Goal: Transaction & Acquisition: Purchase product/service

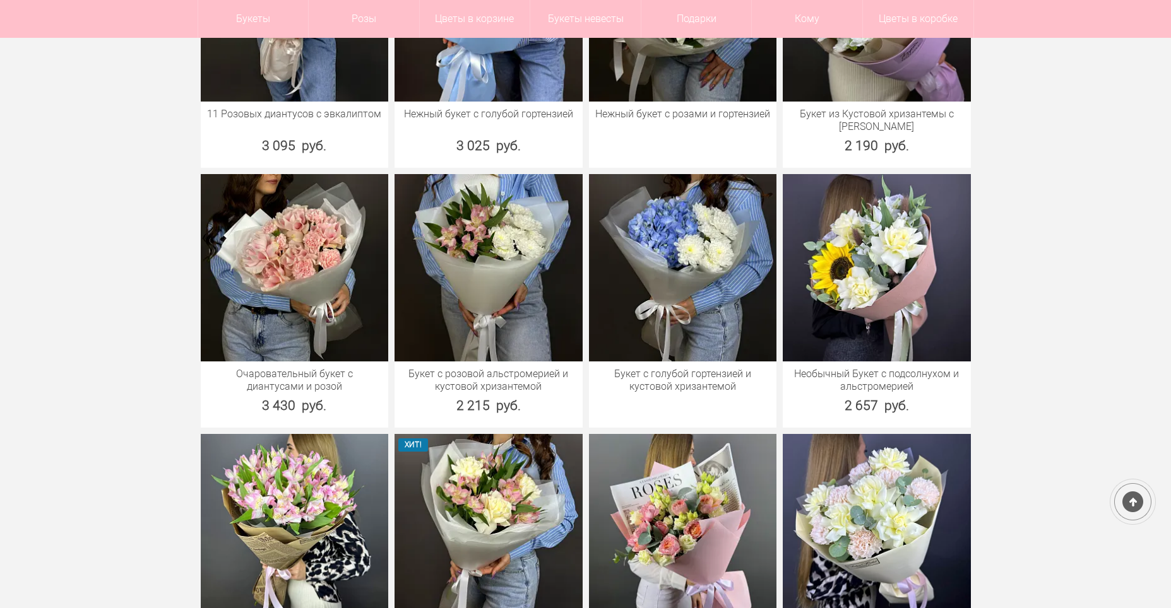
scroll to position [969, 0]
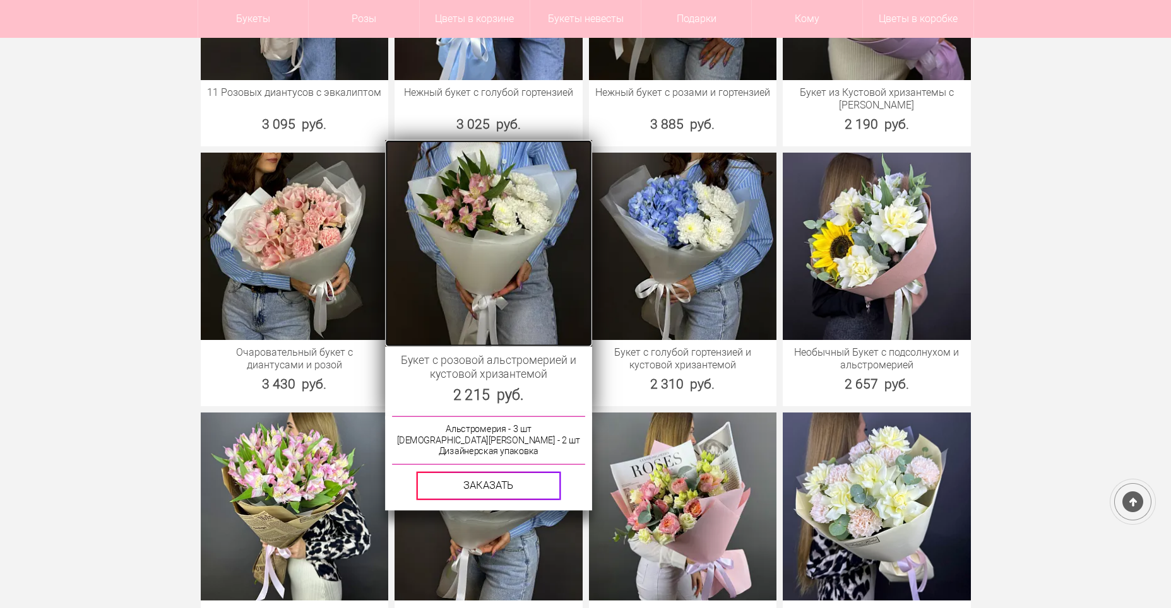
click at [528, 251] on img at bounding box center [488, 242] width 206 height 206
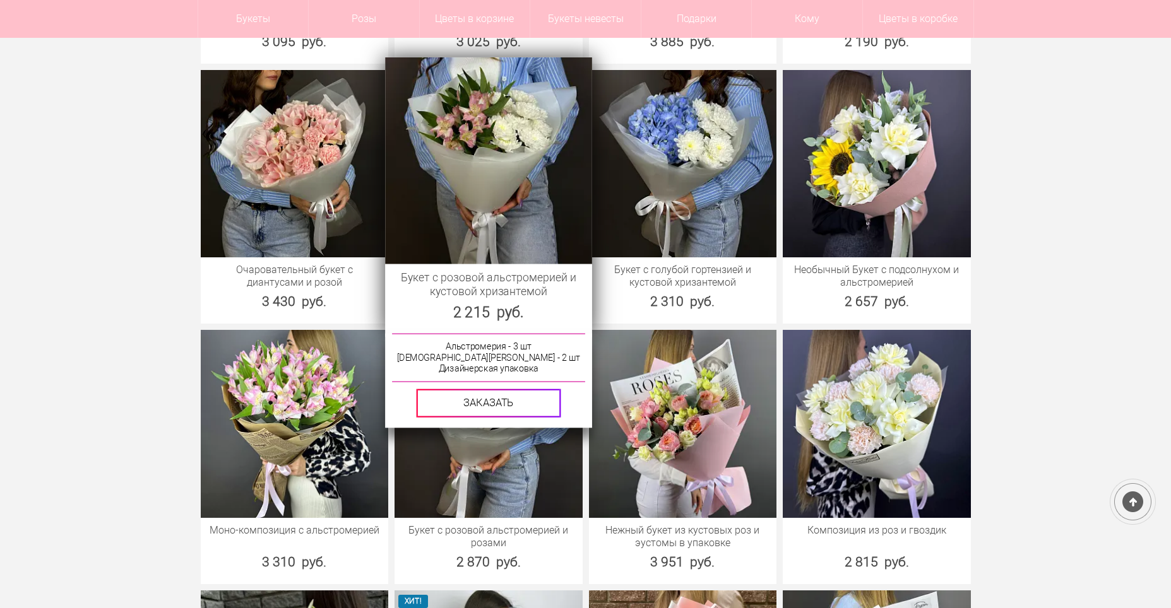
scroll to position [959, 0]
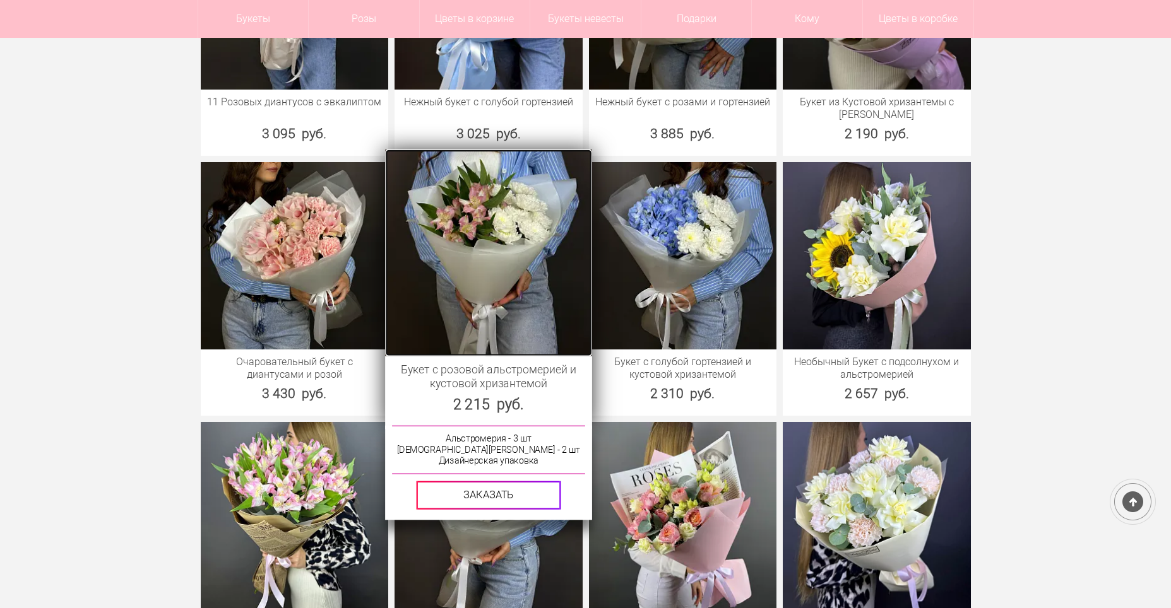
click at [507, 228] on img at bounding box center [488, 252] width 206 height 206
click at [498, 258] on img at bounding box center [488, 252] width 206 height 206
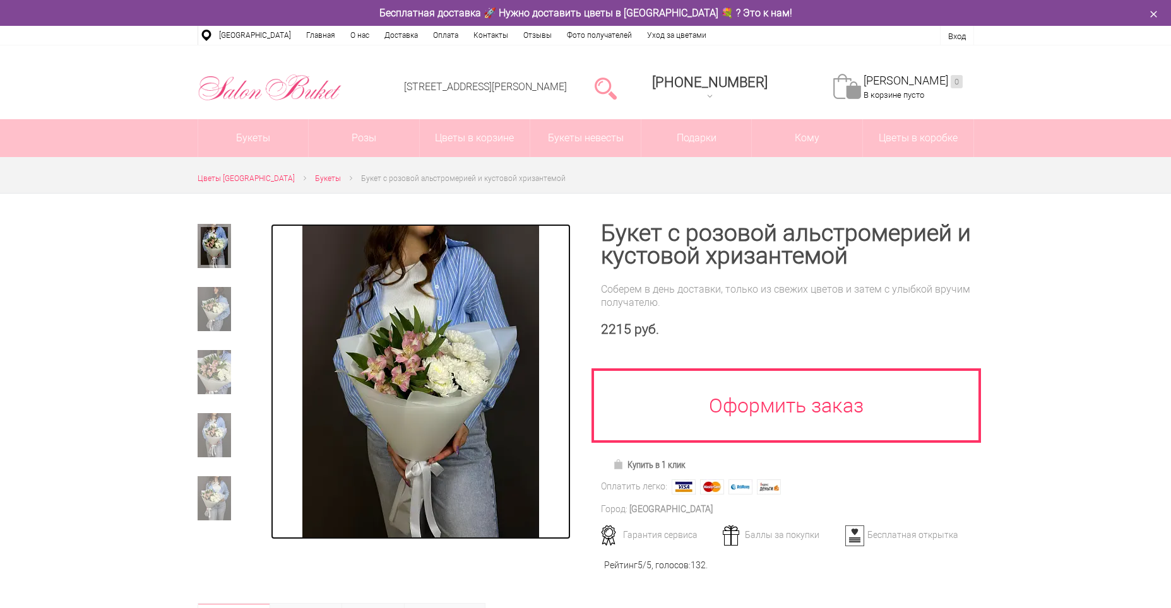
drag, startPoint x: 0, startPoint y: 0, endPoint x: 463, endPoint y: 332, distance: 569.8
click at [463, 332] on img at bounding box center [420, 382] width 237 height 316
